Goal: Find specific page/section: Find specific page/section

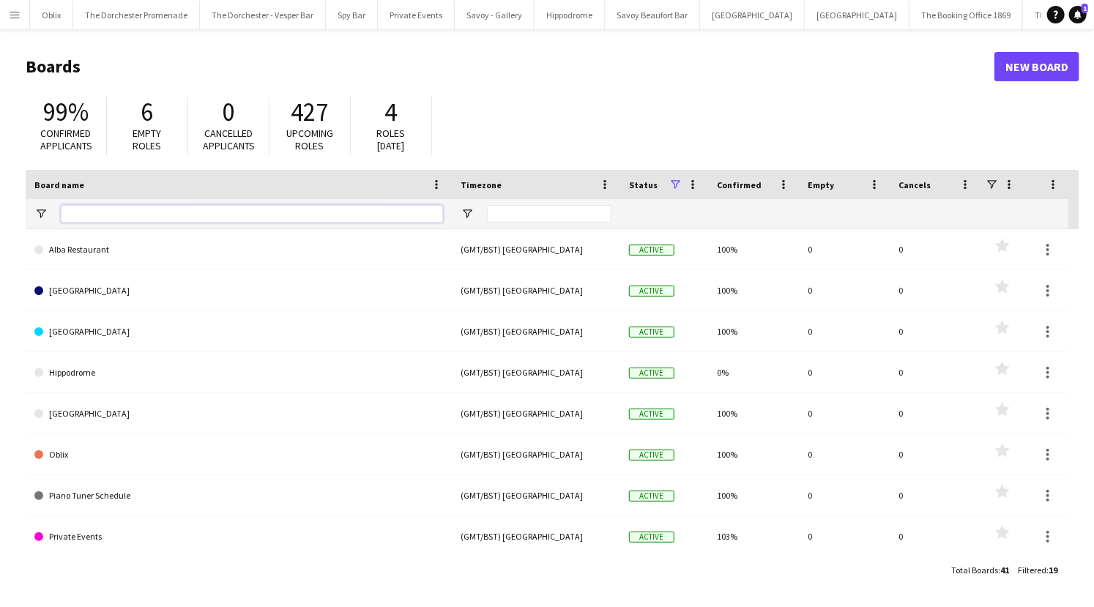
click at [289, 209] on input "Board name Filter Input" at bounding box center [252, 214] width 382 height 18
click at [608, 116] on div "99% Confirmed applicants 6 Empty roles 0 Cancelled applicants 427 Upcoming role…" at bounding box center [553, 129] width 1054 height 81
click at [961, 15] on button "[GEOGRAPHIC_DATA] Close" at bounding box center [1013, 15] width 105 height 29
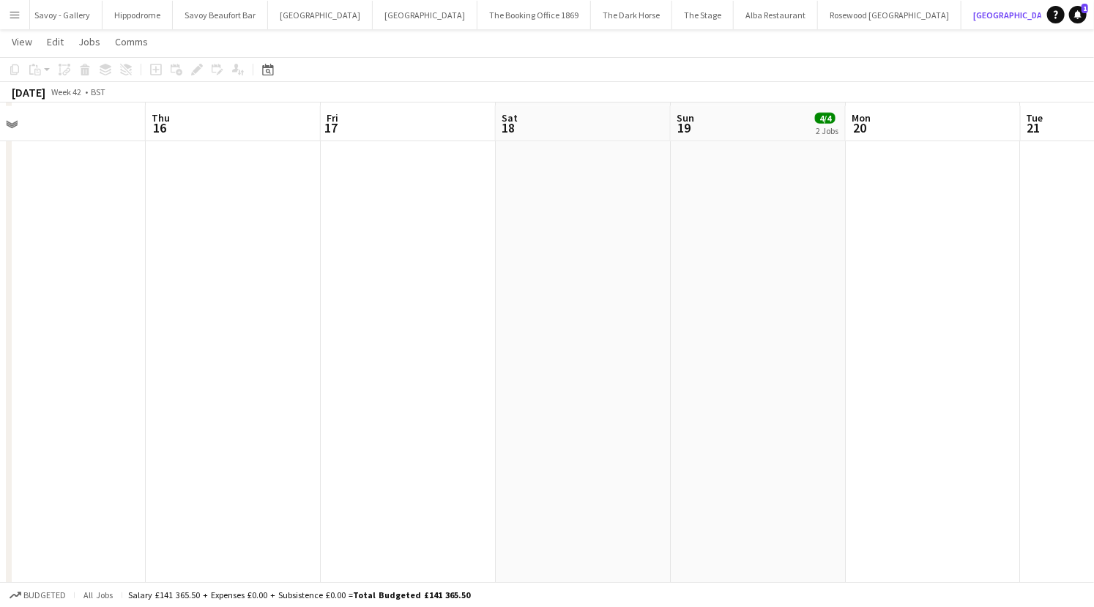
scroll to position [922, 0]
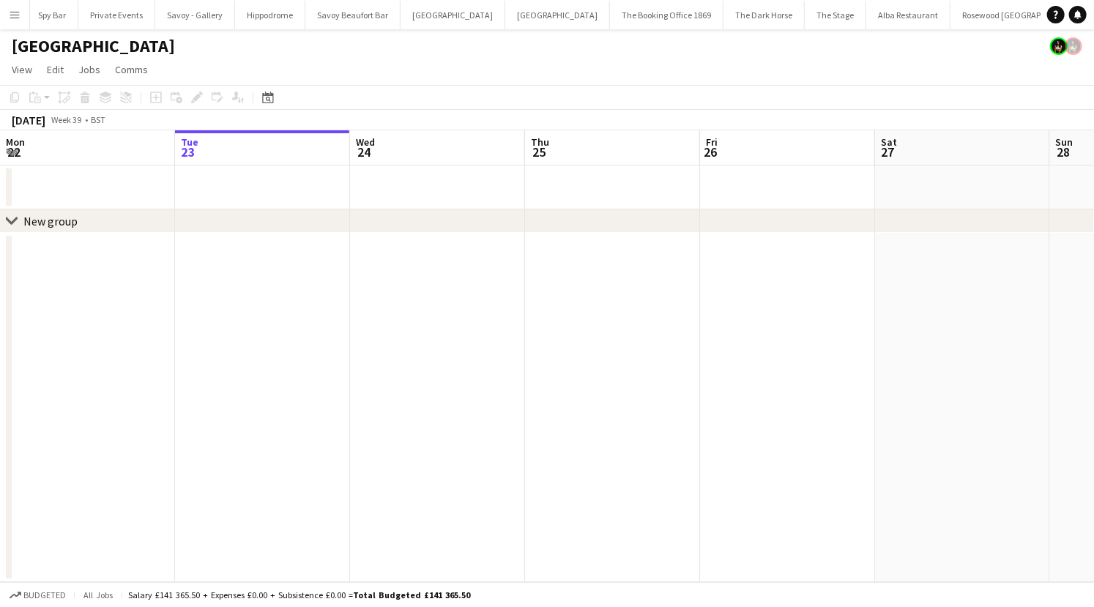
scroll to position [0, 319]
click at [17, 14] on app-icon "Menu" at bounding box center [15, 15] width 12 height 12
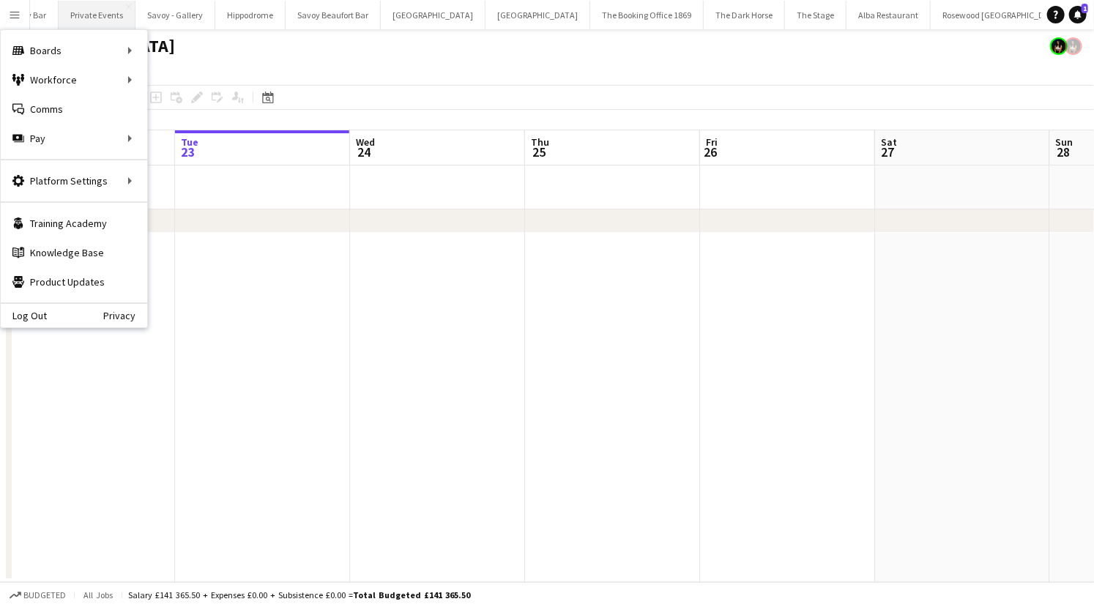
click at [100, 8] on button "Private Events Close" at bounding box center [97, 15] width 77 height 29
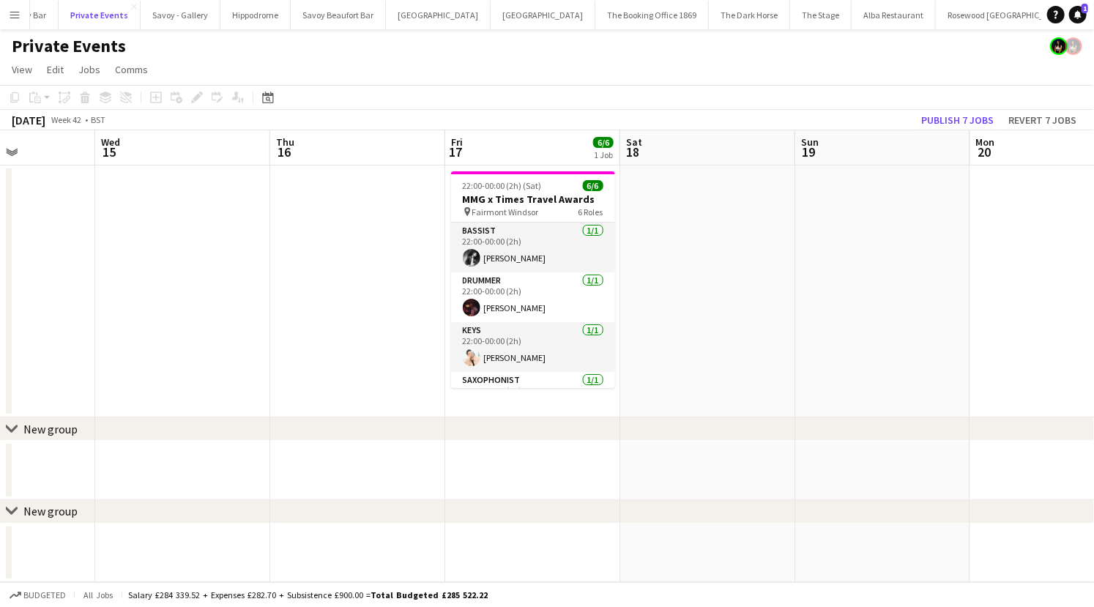
scroll to position [0, 499]
